Goal: Task Accomplishment & Management: Use online tool/utility

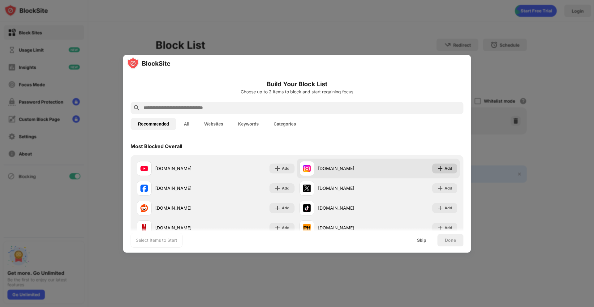
click at [445, 171] on div "Add" at bounding box center [449, 169] width 8 height 6
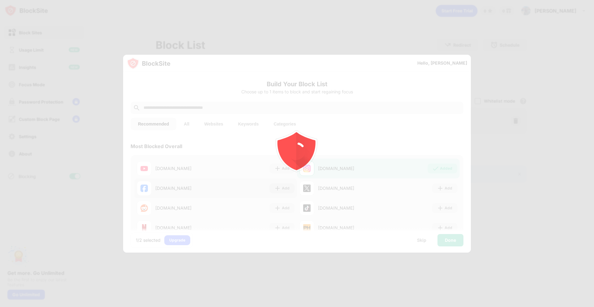
click at [287, 188] on icon "animation" at bounding box center [296, 153] width 111 height 111
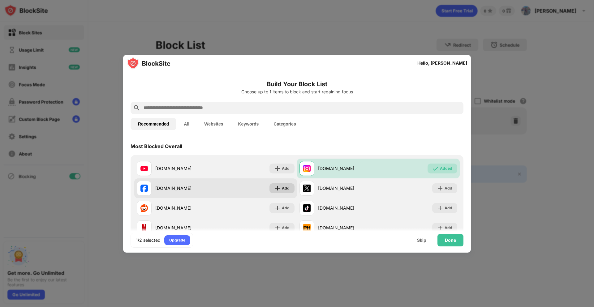
click at [282, 191] on div "Add" at bounding box center [286, 188] width 8 height 6
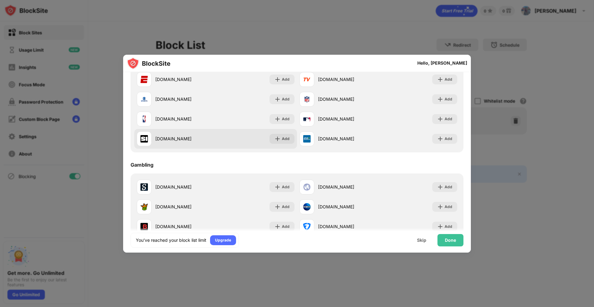
scroll to position [557, 0]
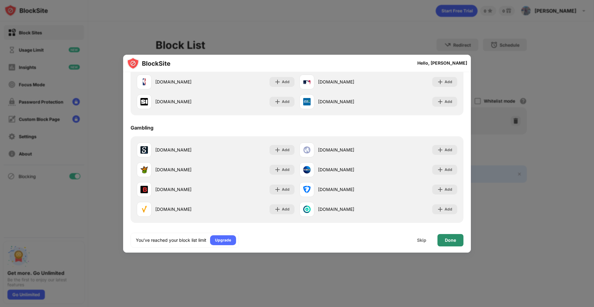
click at [445, 239] on div "Done" at bounding box center [450, 240] width 11 height 5
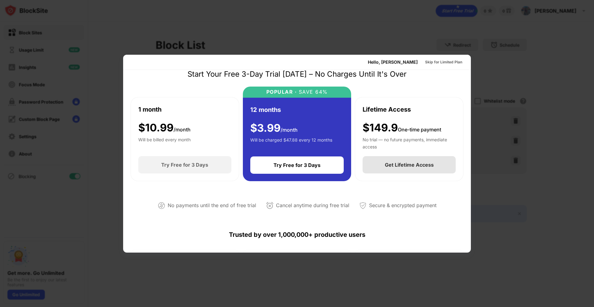
scroll to position [0, 0]
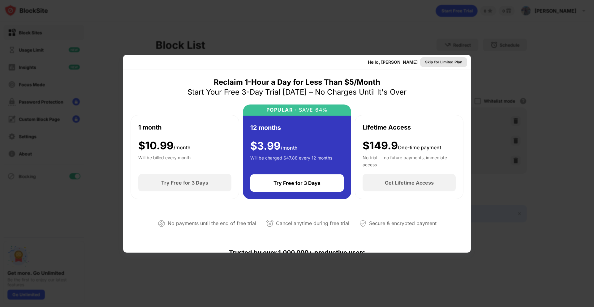
click at [447, 61] on div "Skip for Limited Plan" at bounding box center [443, 62] width 37 height 6
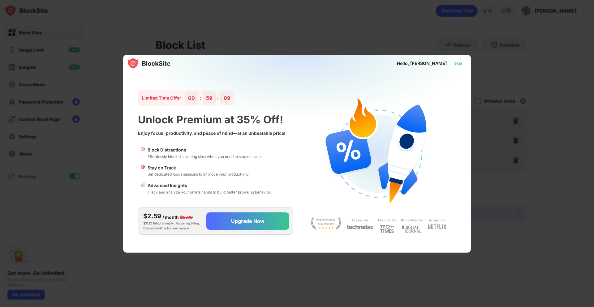
click at [458, 62] on div "Skip" at bounding box center [458, 63] width 8 height 6
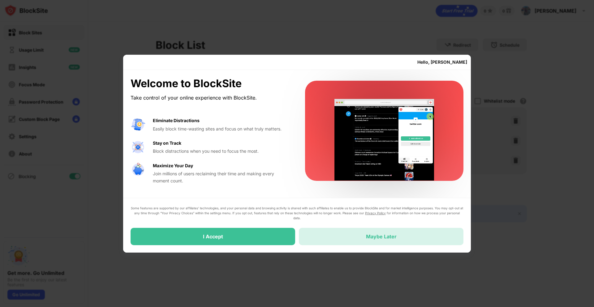
click at [369, 234] on div "Maybe Later" at bounding box center [381, 237] width 31 height 6
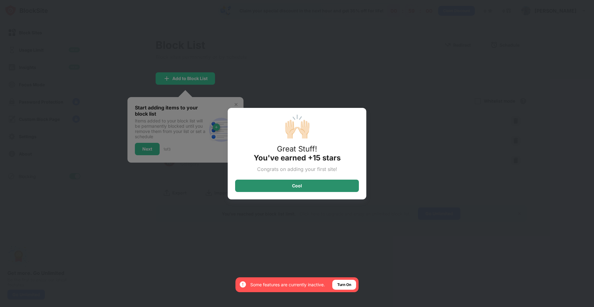
click at [301, 184] on div "Cool" at bounding box center [297, 185] width 10 height 5
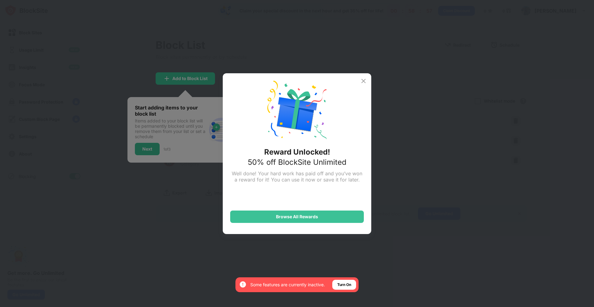
click at [366, 81] on img at bounding box center [363, 80] width 7 height 7
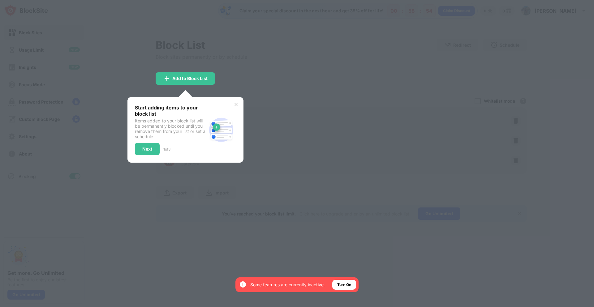
click at [235, 104] on img at bounding box center [236, 104] width 5 height 5
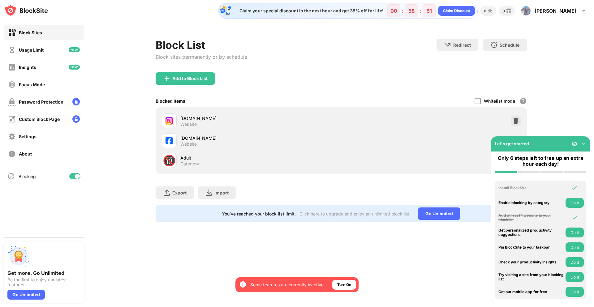
click at [584, 144] on img at bounding box center [583, 144] width 6 height 6
